Goal: Check status: Check status

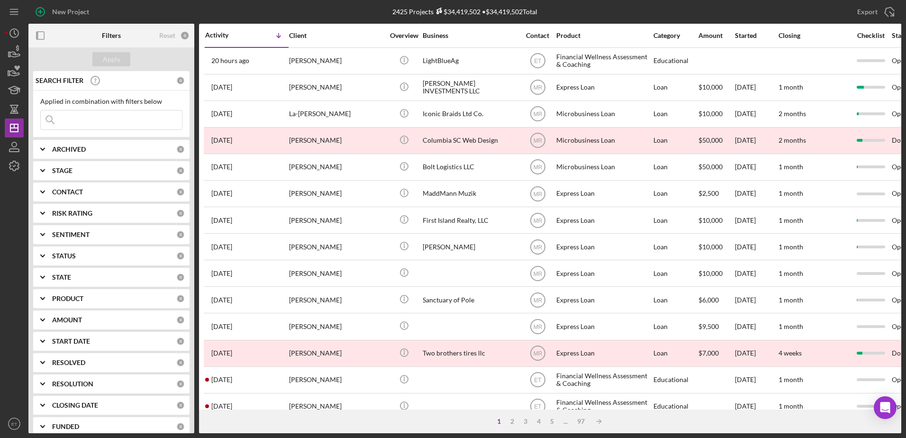
scroll to position [222, 0]
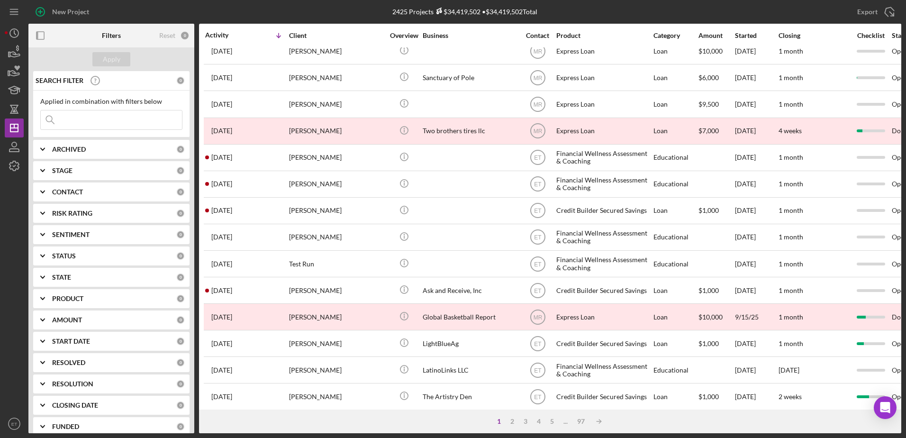
click at [94, 127] on input at bounding box center [111, 119] width 141 height 19
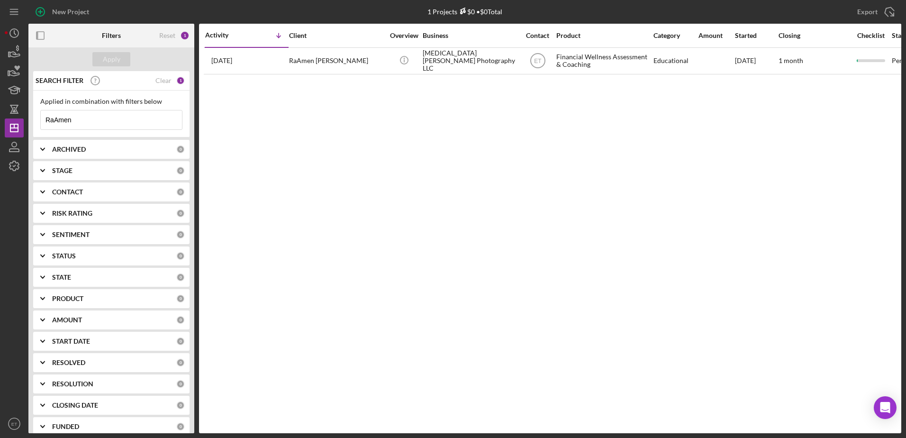
scroll to position [0, 0]
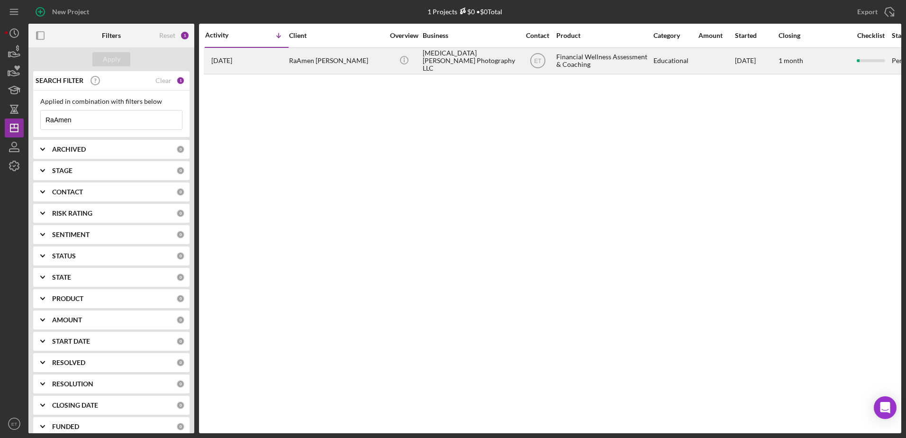
type input "RaAmen"
click at [313, 62] on div "RaAmen [PERSON_NAME]" at bounding box center [336, 60] width 95 height 25
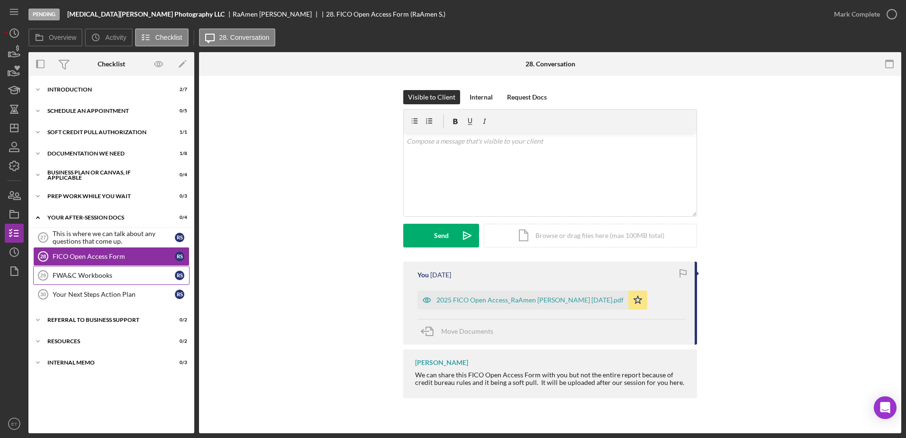
click at [79, 274] on div "FWA&C Workbooks" at bounding box center [114, 276] width 122 height 8
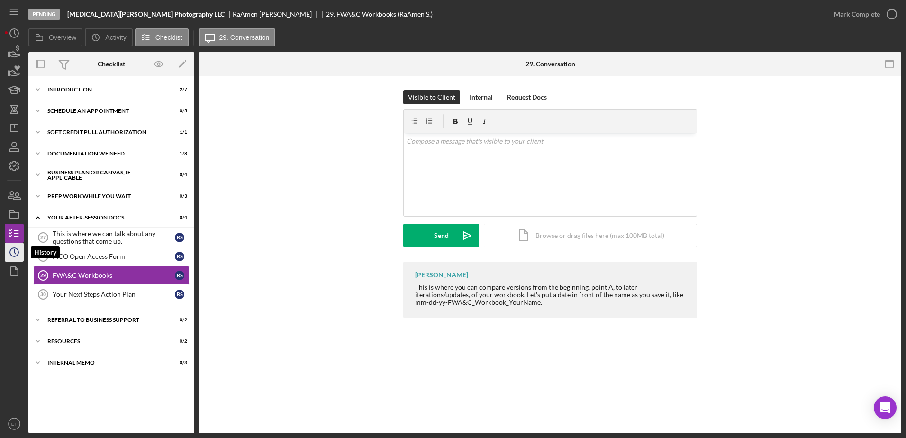
click at [16, 256] on circle "button" at bounding box center [14, 252] width 9 height 9
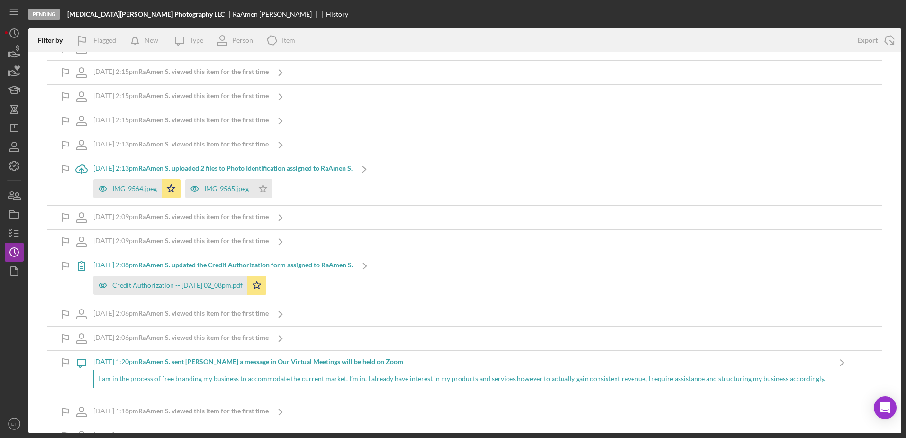
scroll to position [378, 0]
click at [103, 191] on icon "button" at bounding box center [103, 188] width 8 height 5
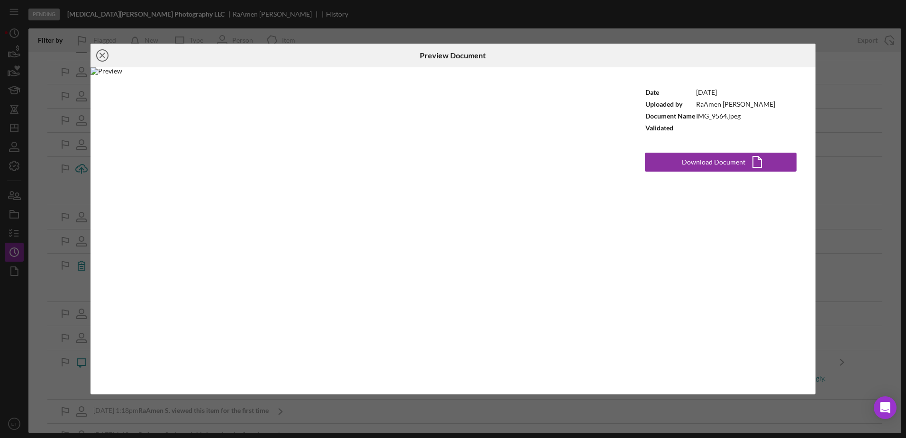
click at [104, 55] on icon "Icon/Close" at bounding box center [103, 56] width 24 height 24
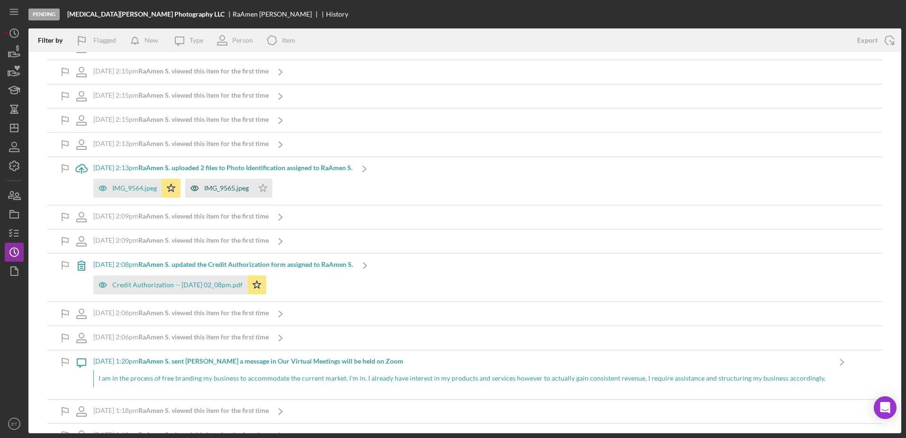
click at [195, 187] on icon "button" at bounding box center [194, 188] width 19 height 19
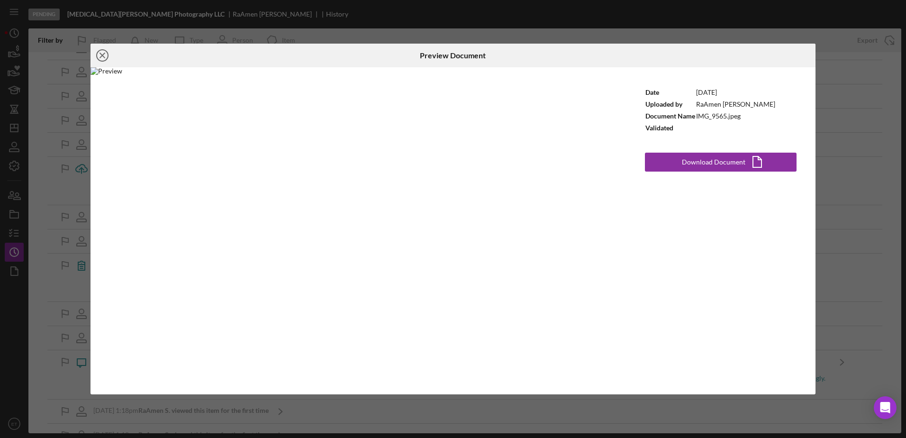
click at [103, 60] on icon "Icon/Close" at bounding box center [103, 56] width 24 height 24
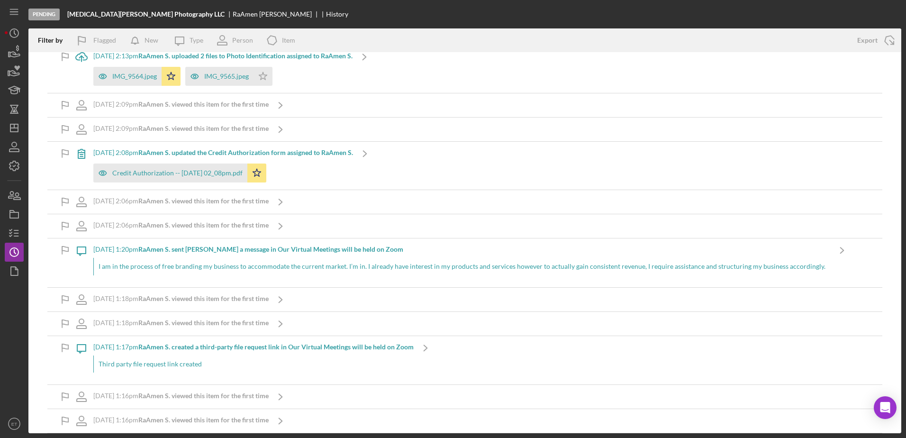
scroll to position [480, 0]
